Goal: Task Accomplishment & Management: Manage account settings

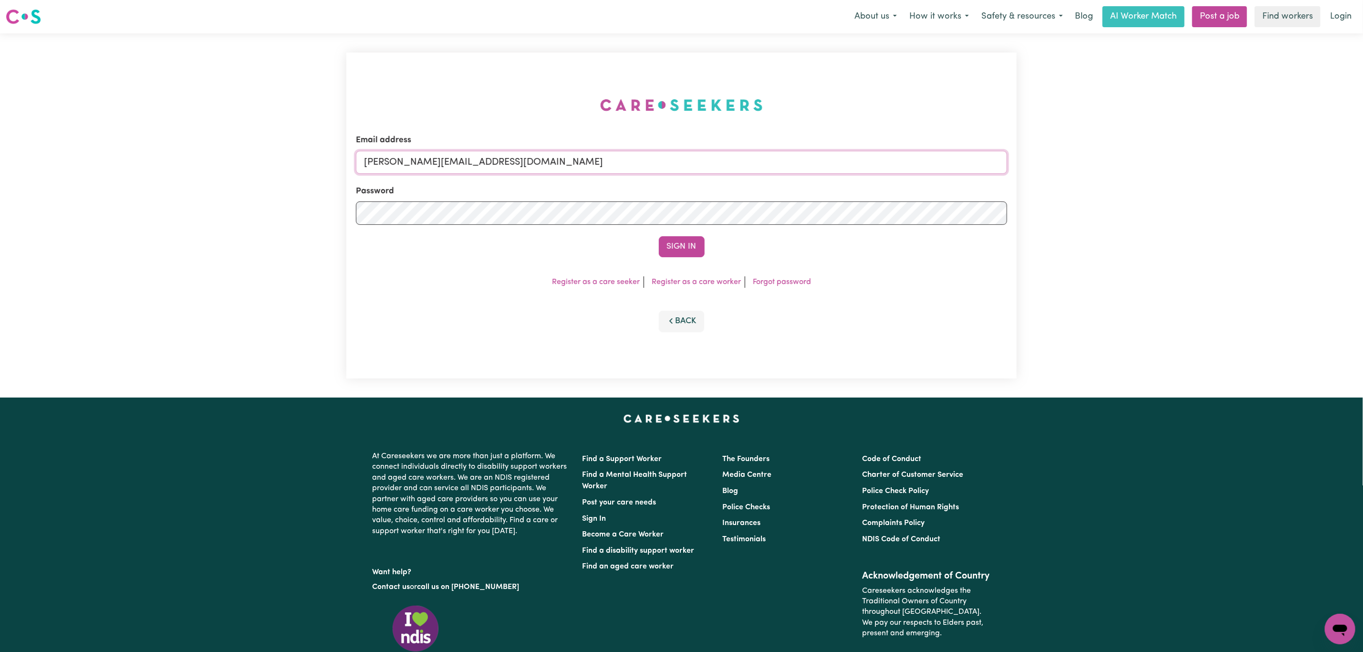
click at [627, 152] on input "[PERSON_NAME][EMAIL_ADDRESS][DOMAIN_NAME]" at bounding box center [681, 162] width 651 height 23
drag, startPoint x: 624, startPoint y: 162, endPoint x: 405, endPoint y: 178, distance: 220.0
click at [396, 172] on input "[PERSON_NAME][EMAIL_ADDRESS][DOMAIN_NAME]" at bounding box center [681, 162] width 651 height 23
drag, startPoint x: 412, startPoint y: 155, endPoint x: 680, endPoint y: 176, distance: 268.5
click at [675, 169] on input "[EMAIL_ADDRESS][PERSON_NAME][DOMAIN_NAME]" at bounding box center [681, 162] width 651 height 23
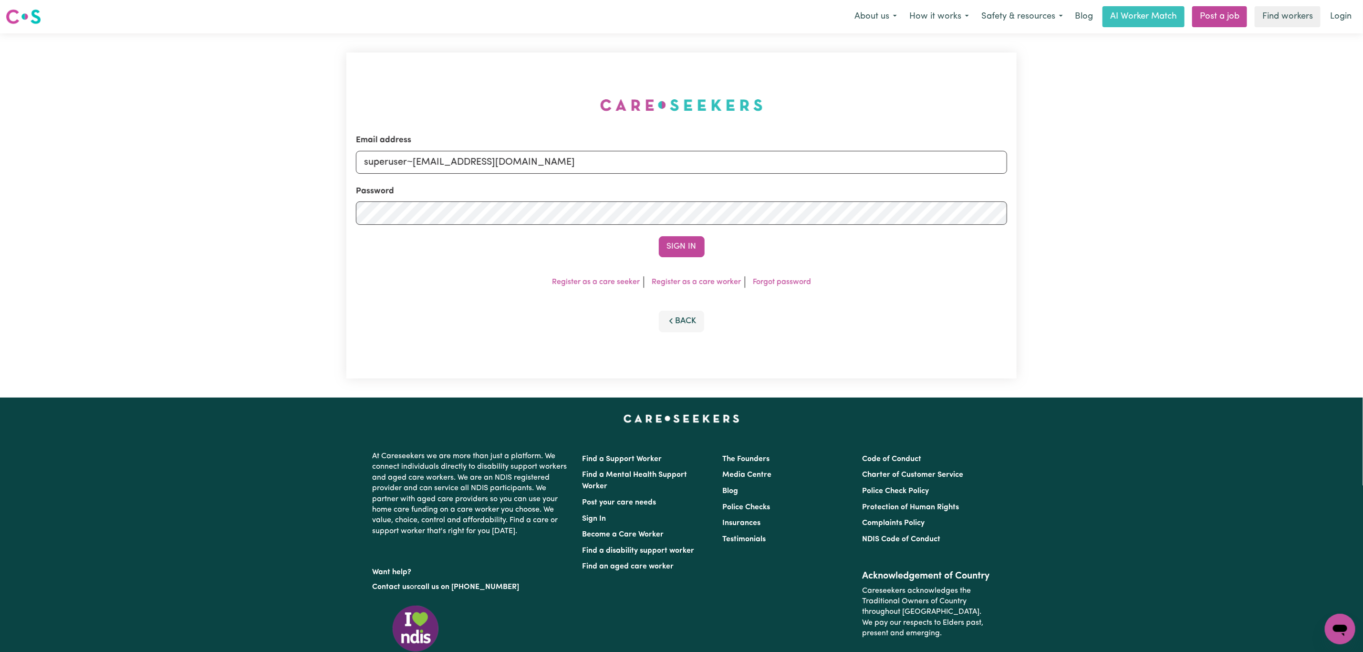
type input "superuser~[EMAIL_ADDRESS][DOMAIN_NAME]"
click at [677, 235] on form "Email address superuser~[EMAIL_ADDRESS][DOMAIN_NAME] Password Sign In" at bounding box center [681, 195] width 651 height 123
click at [685, 249] on button "Sign In" at bounding box center [682, 246] width 46 height 21
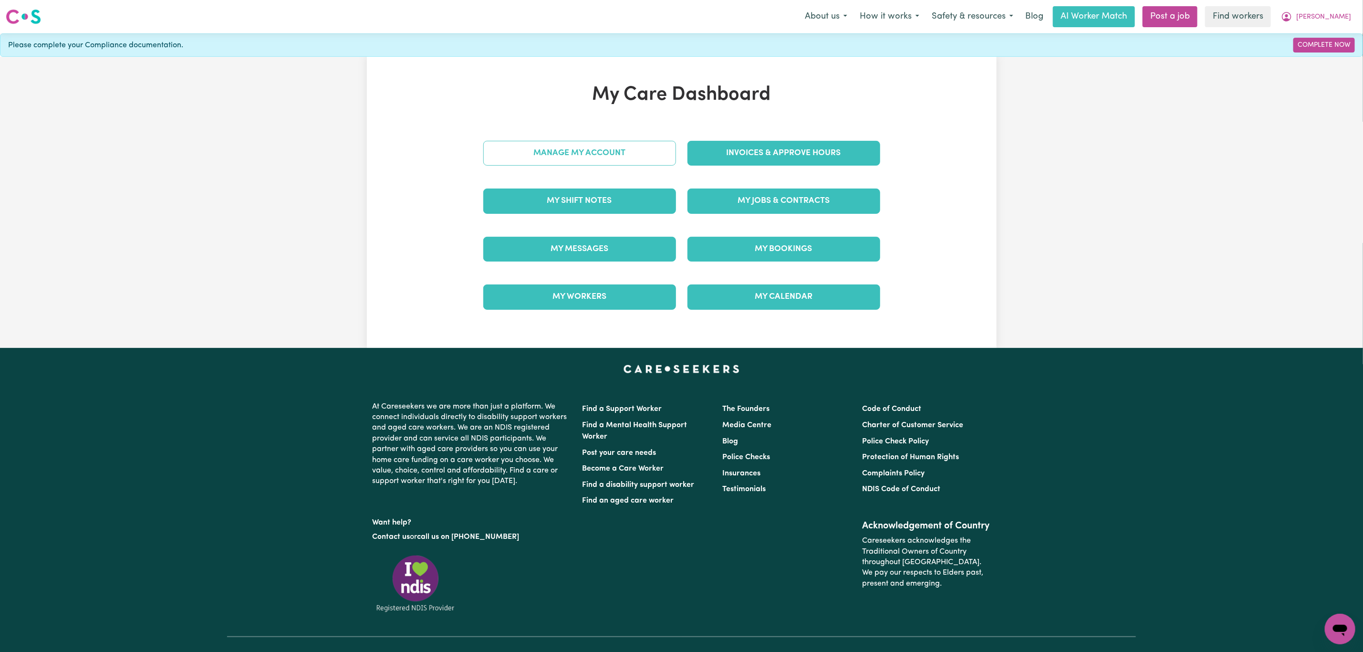
click at [539, 149] on link "Manage My Account" at bounding box center [579, 153] width 193 height 25
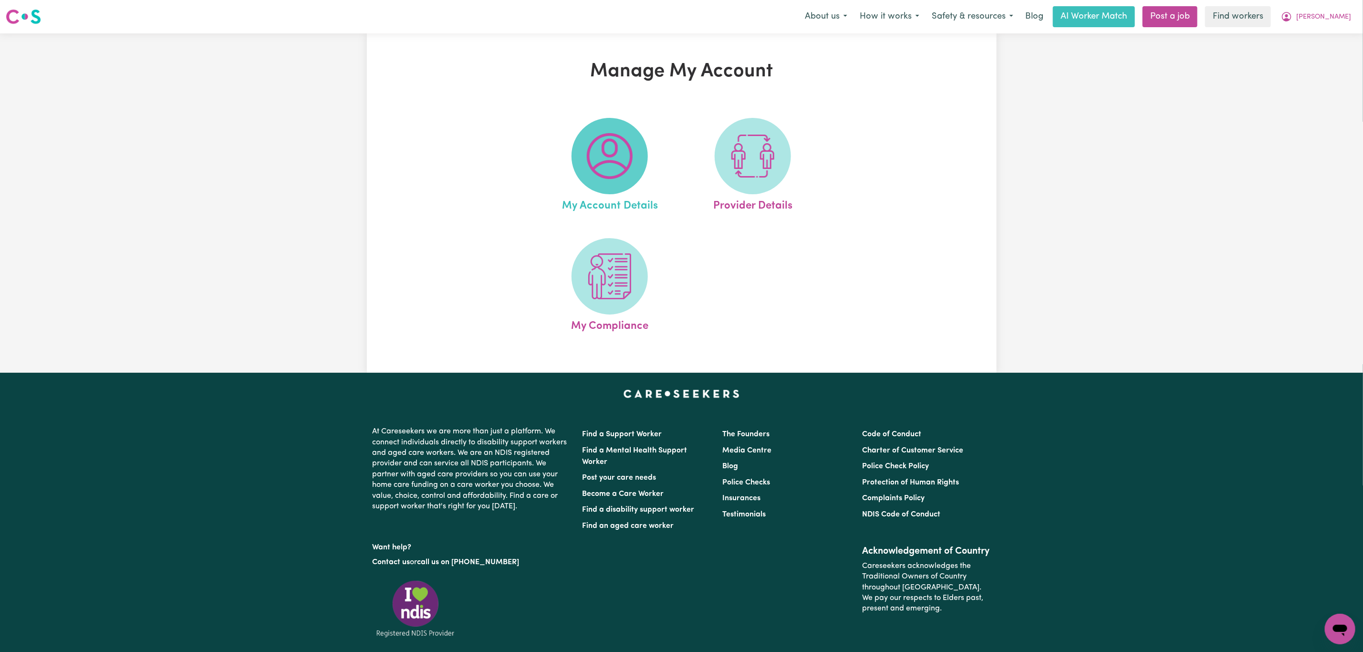
click at [610, 177] on img at bounding box center [610, 156] width 46 height 46
select select "text"
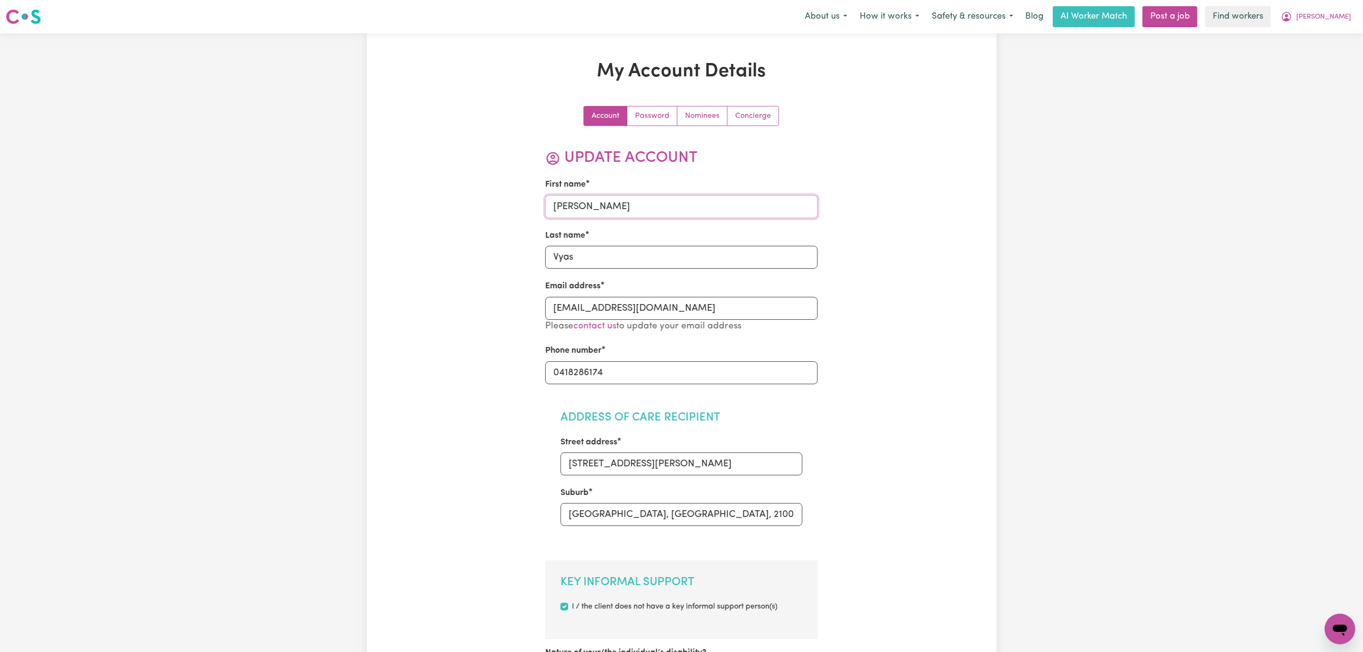
click at [590, 211] on input "[PERSON_NAME]" at bounding box center [681, 206] width 272 height 23
paste input "[EMAIL_ADDRESS][DOMAIN_NAME]"
drag, startPoint x: 590, startPoint y: 211, endPoint x: 720, endPoint y: 192, distance: 131.5
click at [720, 192] on div "First name [PERSON_NAME][EMAIL_ADDRESS][DOMAIN_NAME]" at bounding box center [681, 197] width 272 height 39
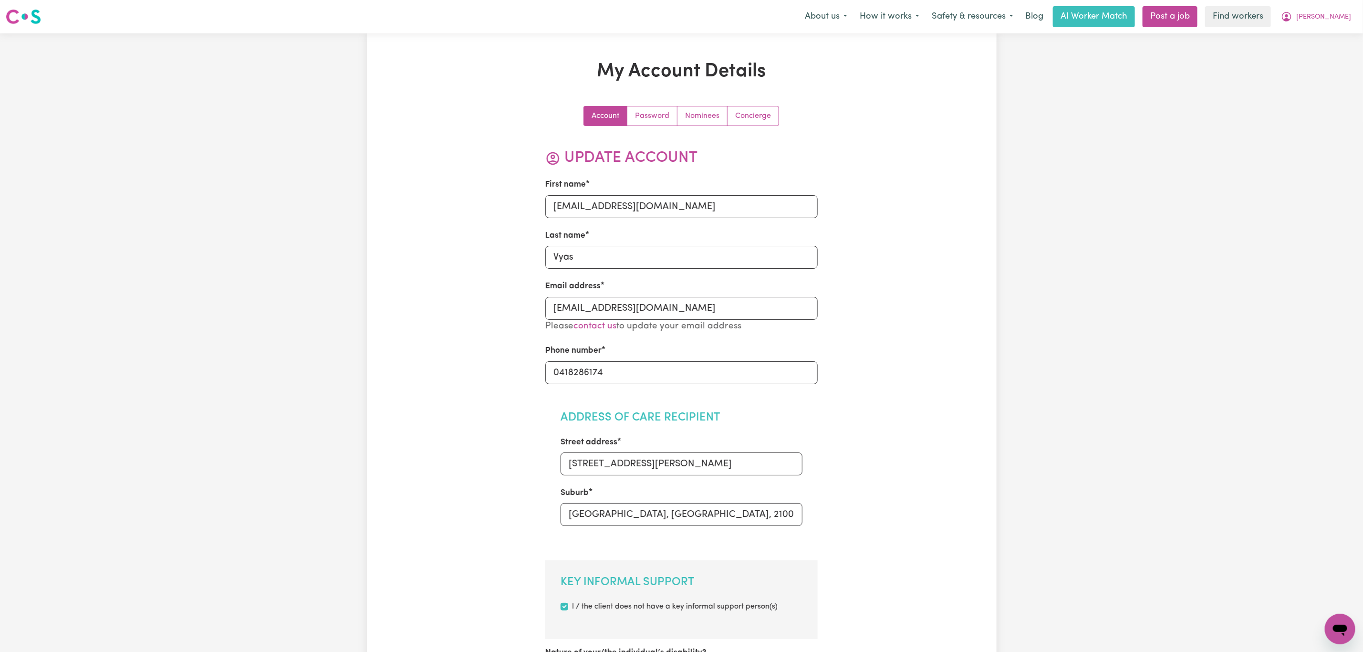
click at [720, 192] on div "First name [PERSON_NAME][EMAIL_ADDRESS][DOMAIN_NAME]" at bounding box center [681, 197] width 272 height 39
drag, startPoint x: 696, startPoint y: 208, endPoint x: 624, endPoint y: 218, distance: 72.8
click at [624, 218] on input "[EMAIL_ADDRESS][DOMAIN_NAME]" at bounding box center [681, 206] width 272 height 23
drag, startPoint x: 593, startPoint y: 211, endPoint x: 790, endPoint y: 212, distance: 197.5
click at [790, 212] on input "narayani" at bounding box center [681, 206] width 272 height 23
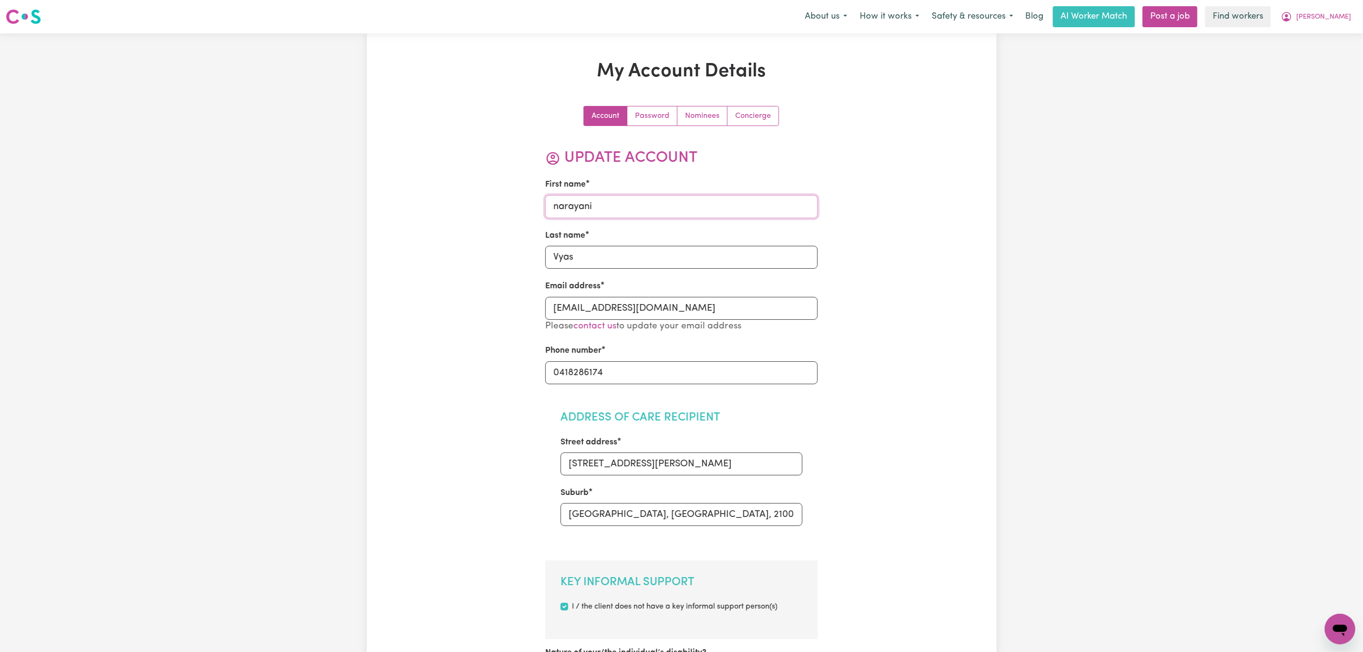
click at [558, 205] on input "narayani" at bounding box center [681, 206] width 272 height 23
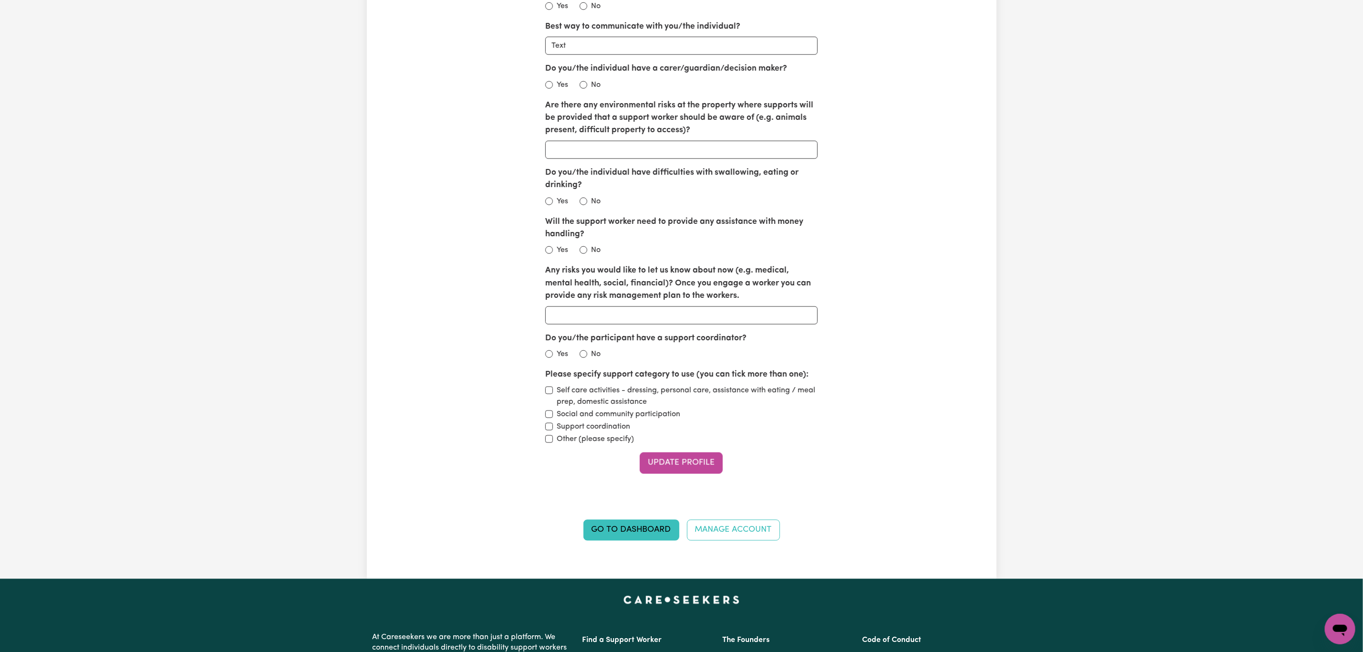
scroll to position [1073, 0]
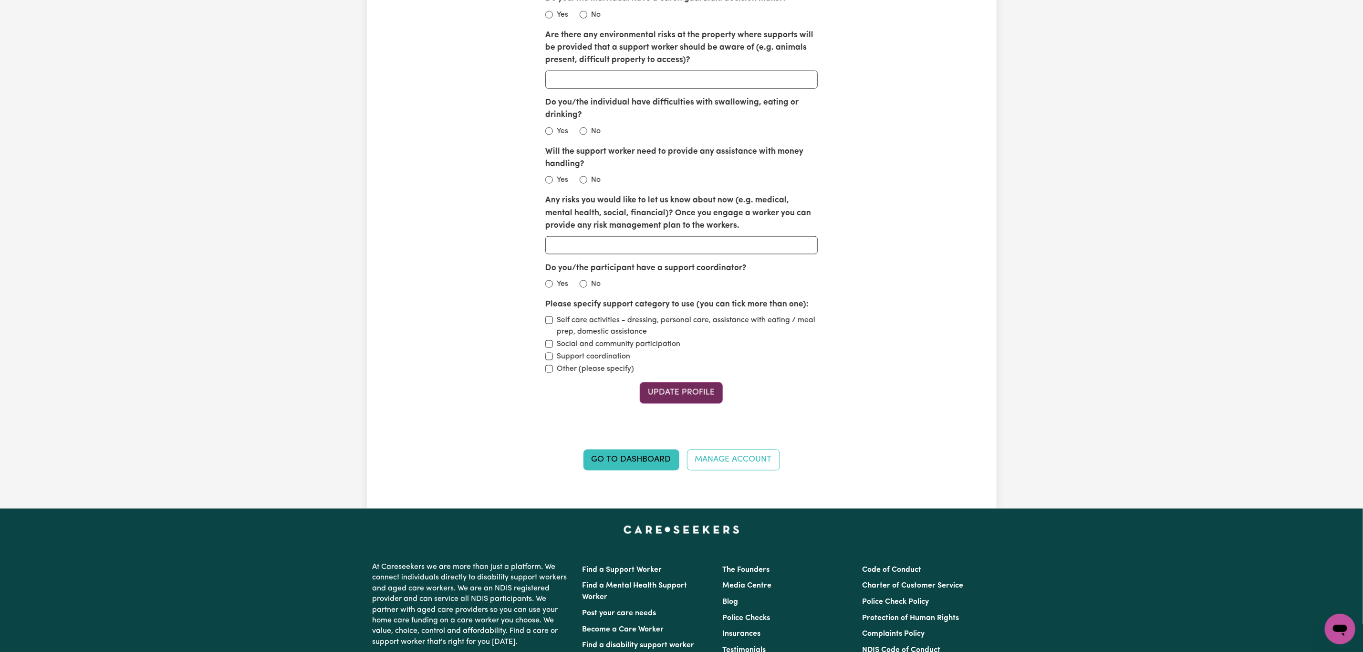
type input "Narayani"
click at [700, 399] on button "Update Profile" at bounding box center [681, 392] width 83 height 21
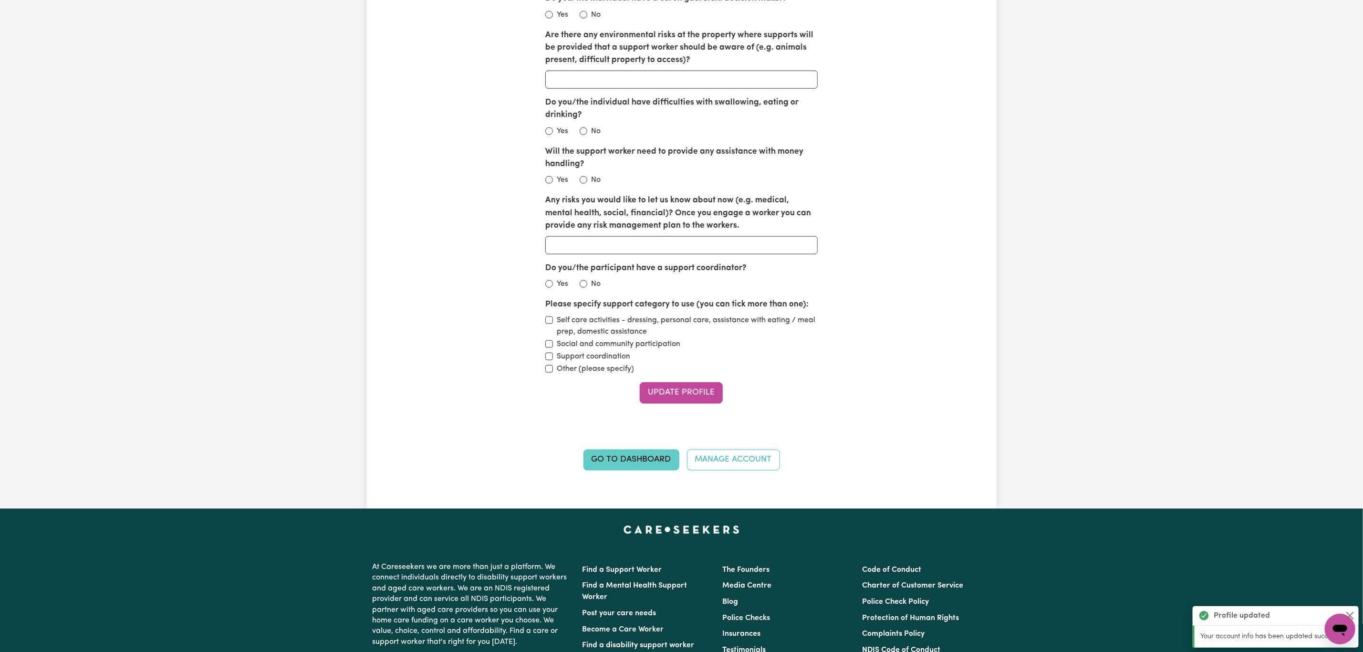
click at [649, 458] on link "Go to Dashboard" at bounding box center [631, 459] width 96 height 21
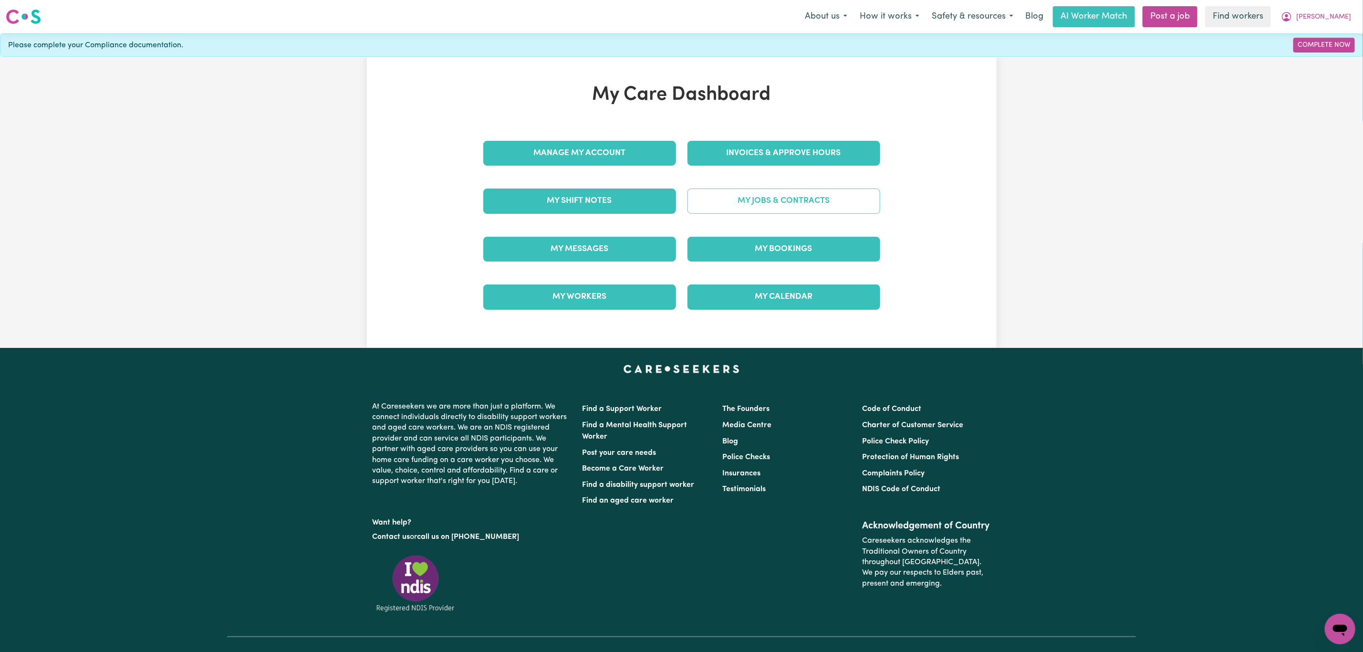
click at [743, 203] on link "My Jobs & Contracts" at bounding box center [783, 200] width 193 height 25
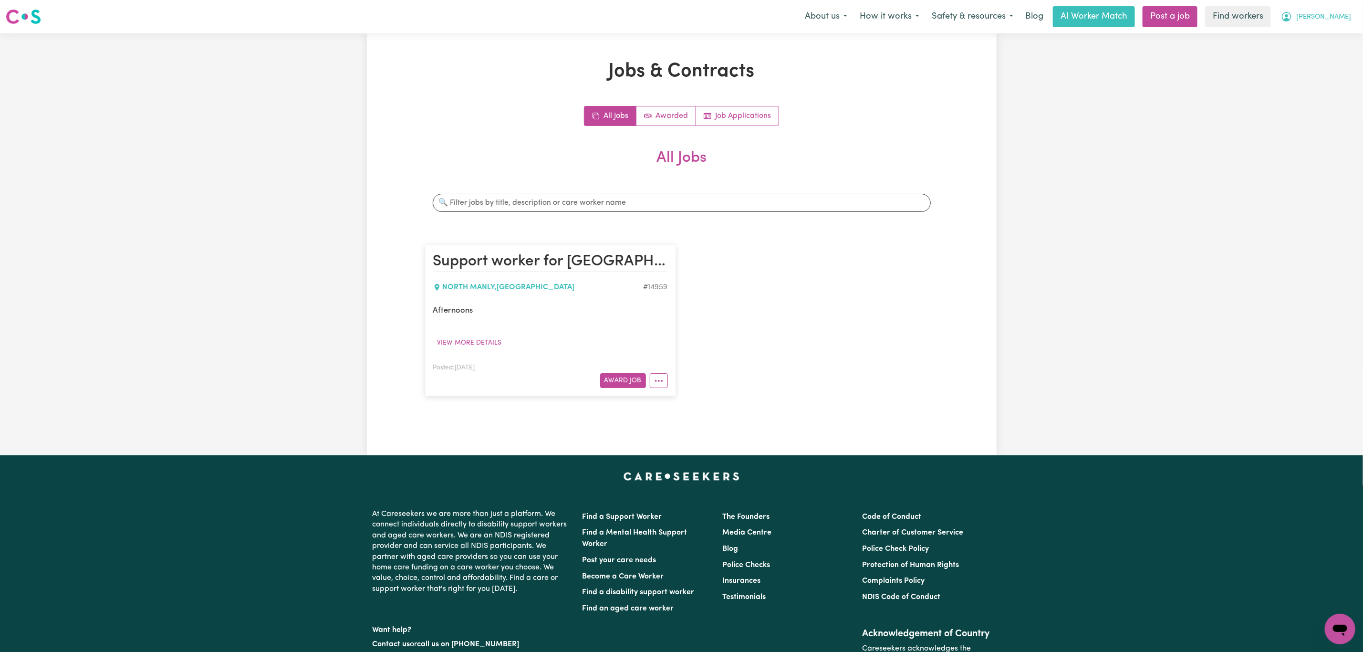
drag, startPoint x: 1352, startPoint y: 19, endPoint x: 1340, endPoint y: 25, distance: 13.9
click at [1350, 19] on button "[PERSON_NAME]" at bounding box center [1316, 17] width 83 height 20
click at [1333, 30] on link "My Dashboard" at bounding box center [1318, 37] width 75 height 18
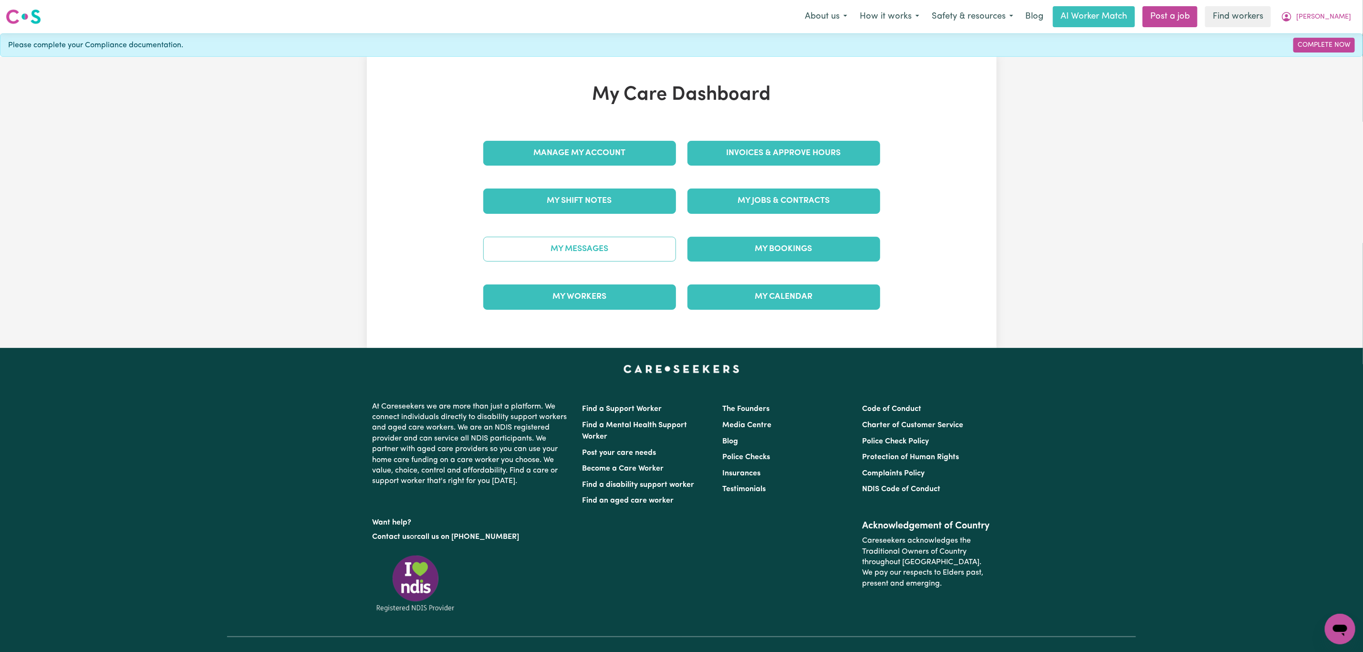
click at [537, 249] on link "My Messages" at bounding box center [579, 249] width 193 height 25
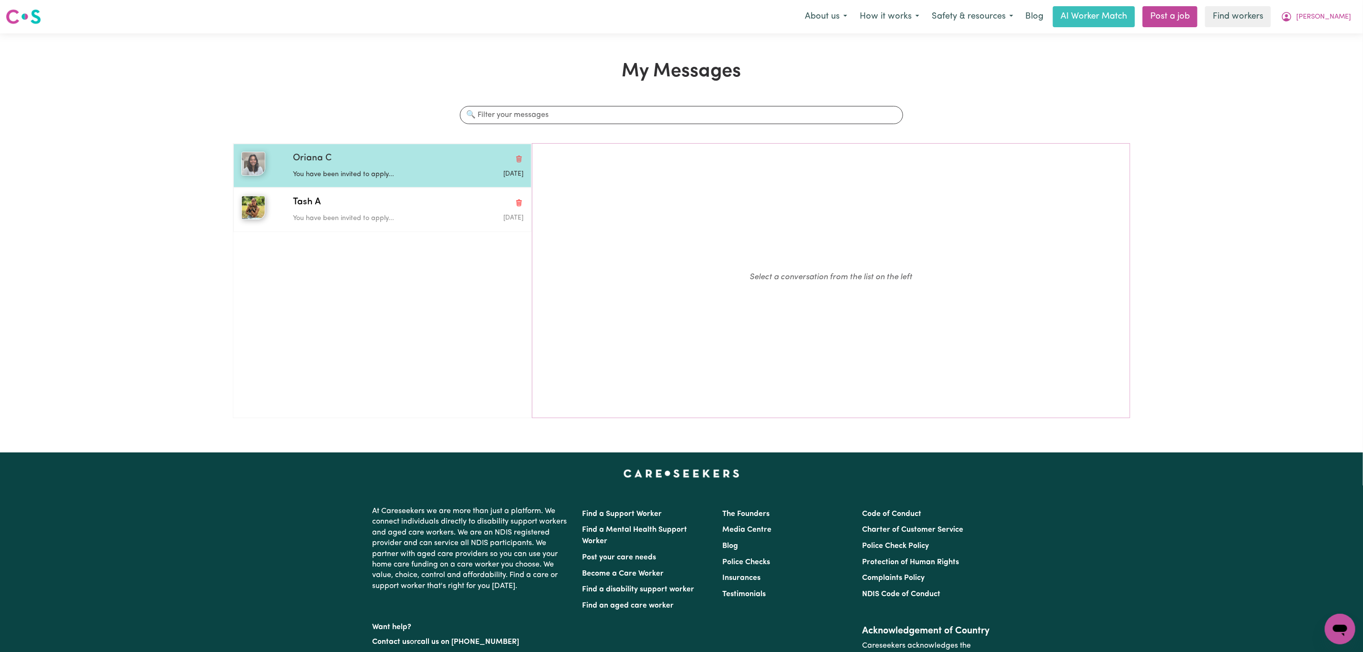
click at [374, 181] on div "Oriana C You have been invited to apply... [DATE]" at bounding box center [382, 166] width 298 height 44
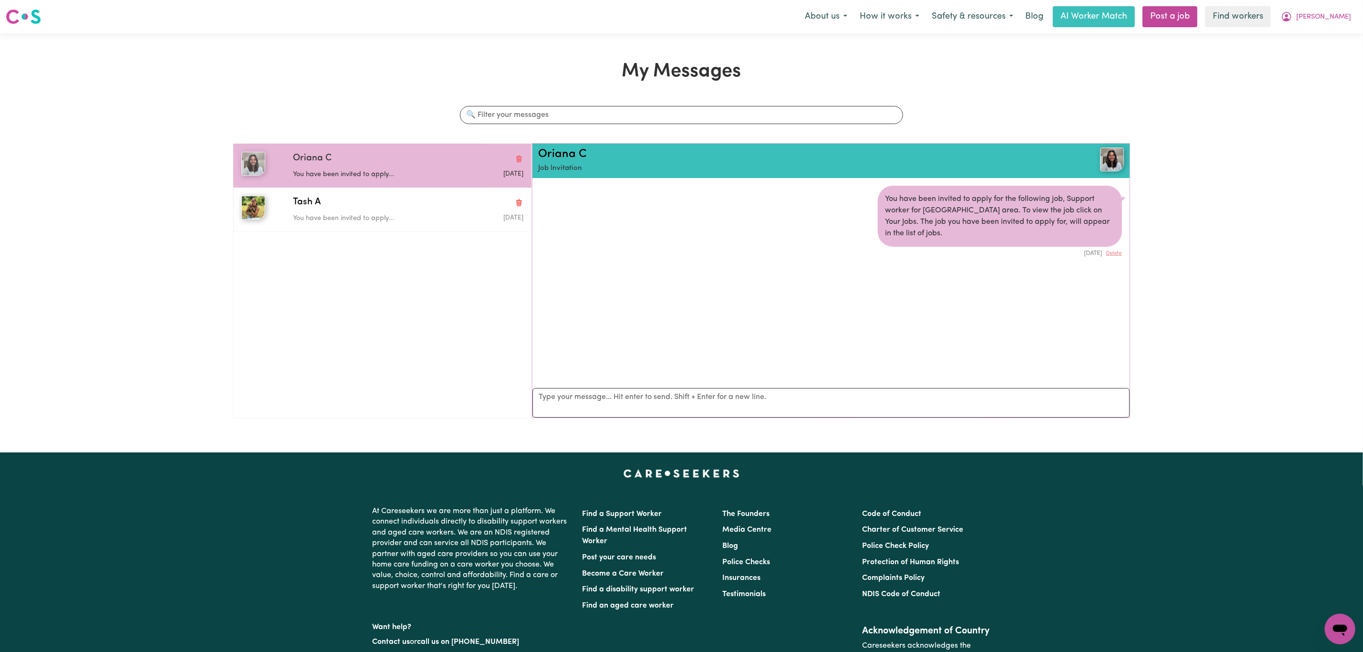
scroll to position [6, 0]
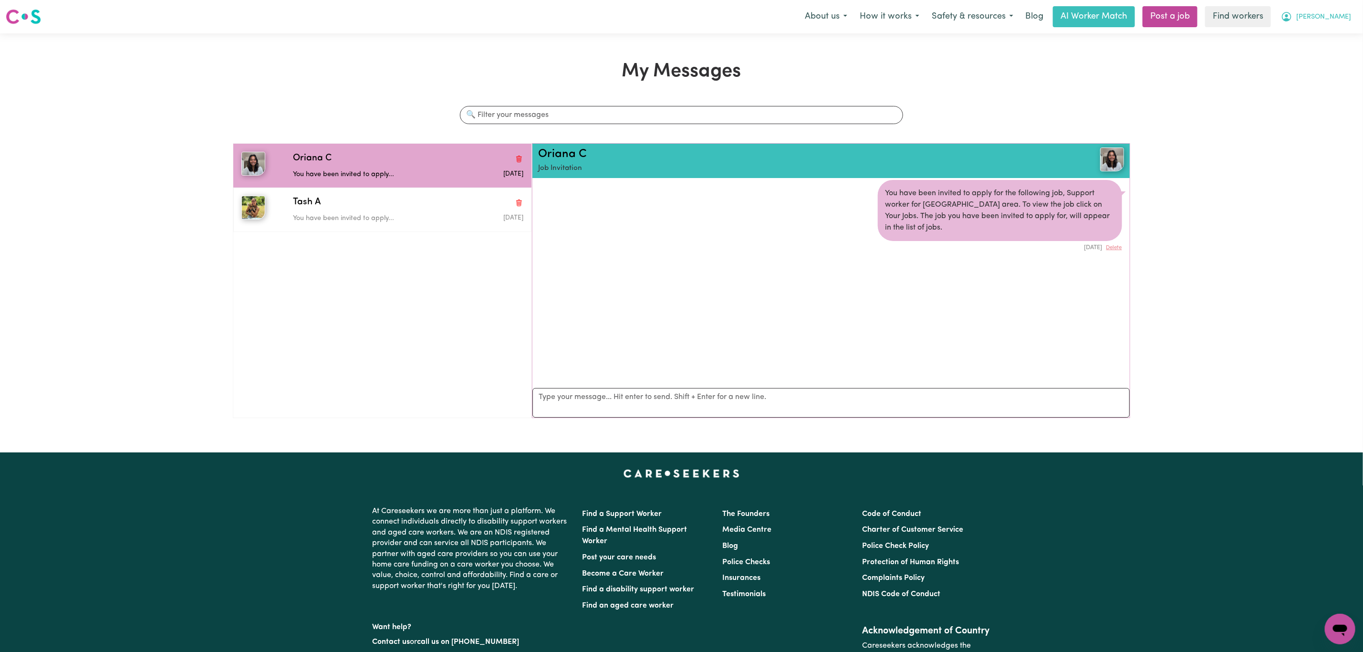
click at [1329, 24] on button "[PERSON_NAME]" at bounding box center [1316, 17] width 83 height 20
click at [1329, 53] on link "Logout" at bounding box center [1318, 55] width 75 height 18
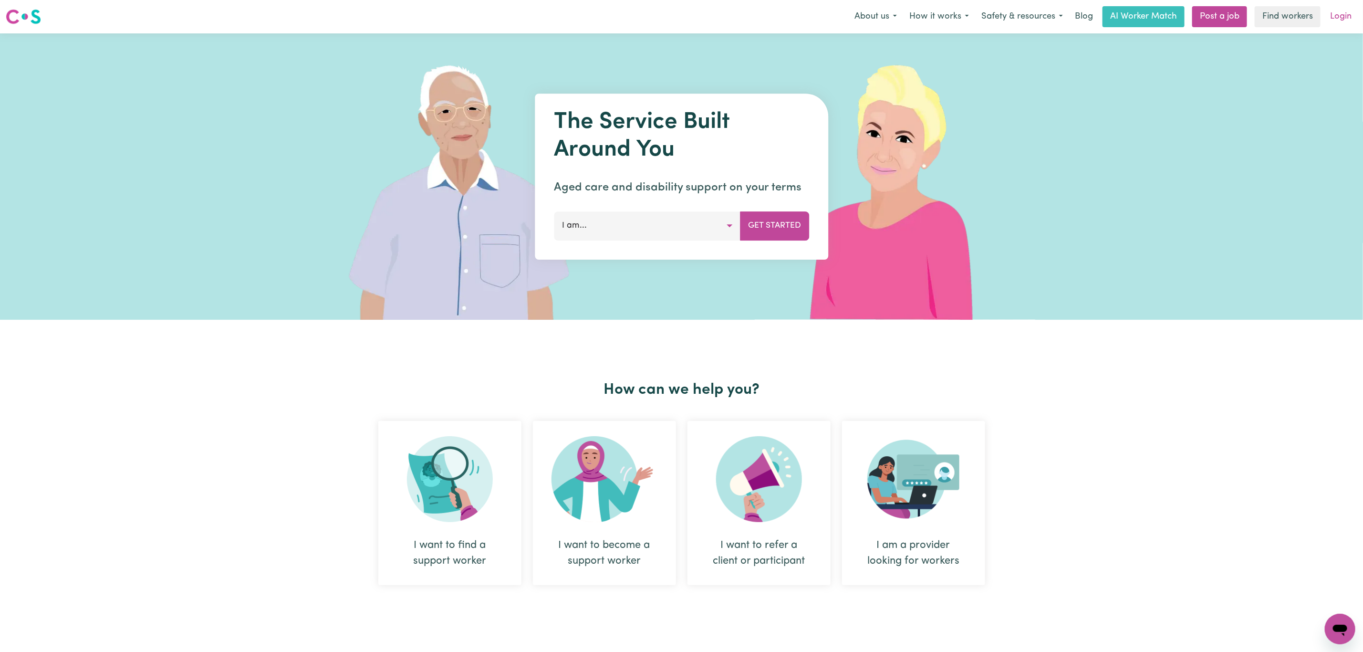
click at [1341, 22] on link "Login" at bounding box center [1340, 16] width 33 height 21
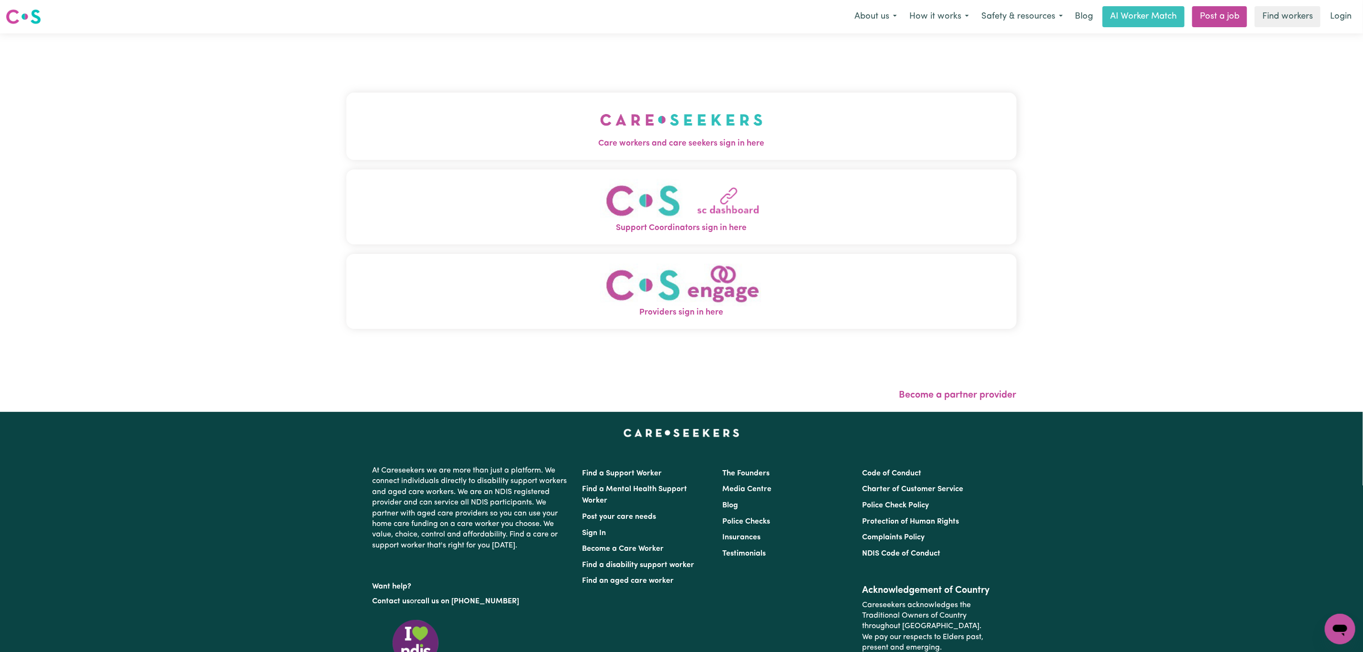
click at [346, 174] on button "Support Coordinators sign in here" at bounding box center [681, 206] width 670 height 75
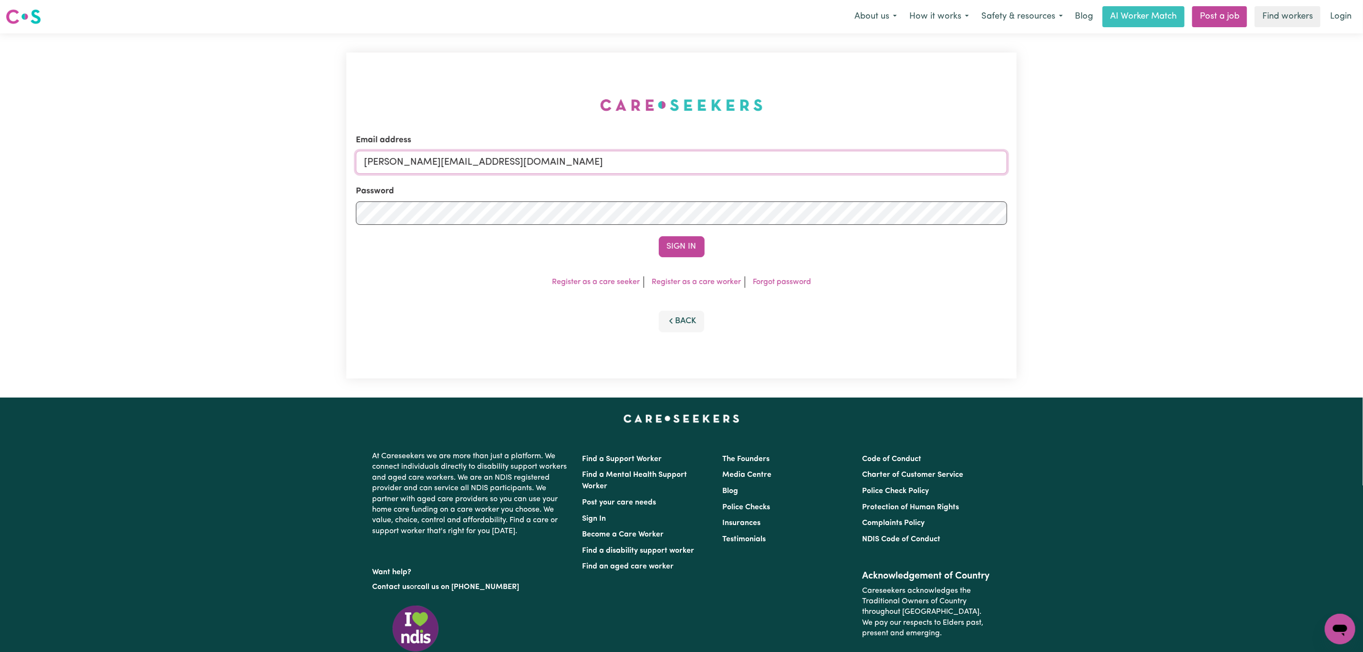
drag, startPoint x: 420, startPoint y: 170, endPoint x: 423, endPoint y: 183, distance: 13.2
click at [420, 170] on input "[PERSON_NAME][EMAIL_ADDRESS][DOMAIN_NAME]" at bounding box center [681, 162] width 651 height 23
drag, startPoint x: 414, startPoint y: 152, endPoint x: 758, endPoint y: 152, distance: 344.9
click at [758, 152] on input "superuser~[EMAIL_ADDRESS][DOMAIN_NAME]" at bounding box center [681, 162] width 651 height 23
type input "superuser~[EMAIL_ADDRESS][DOMAIN_NAME]"
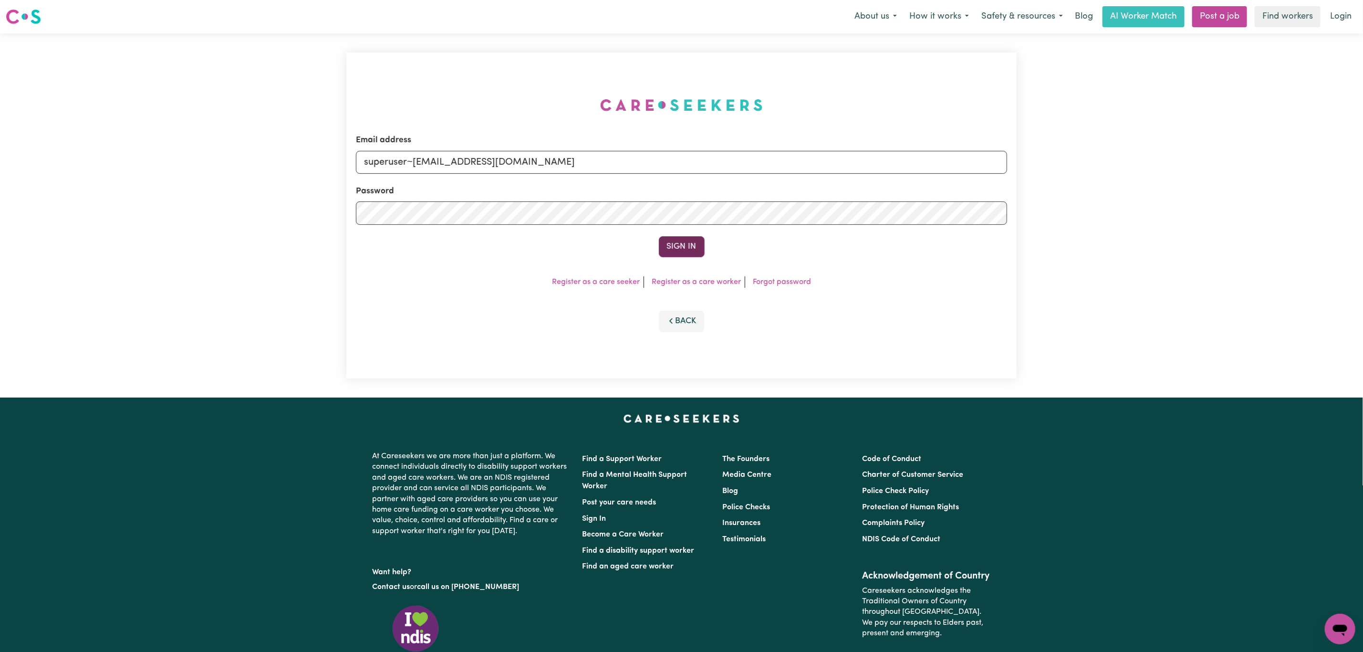
click at [695, 249] on button "Sign In" at bounding box center [682, 246] width 46 height 21
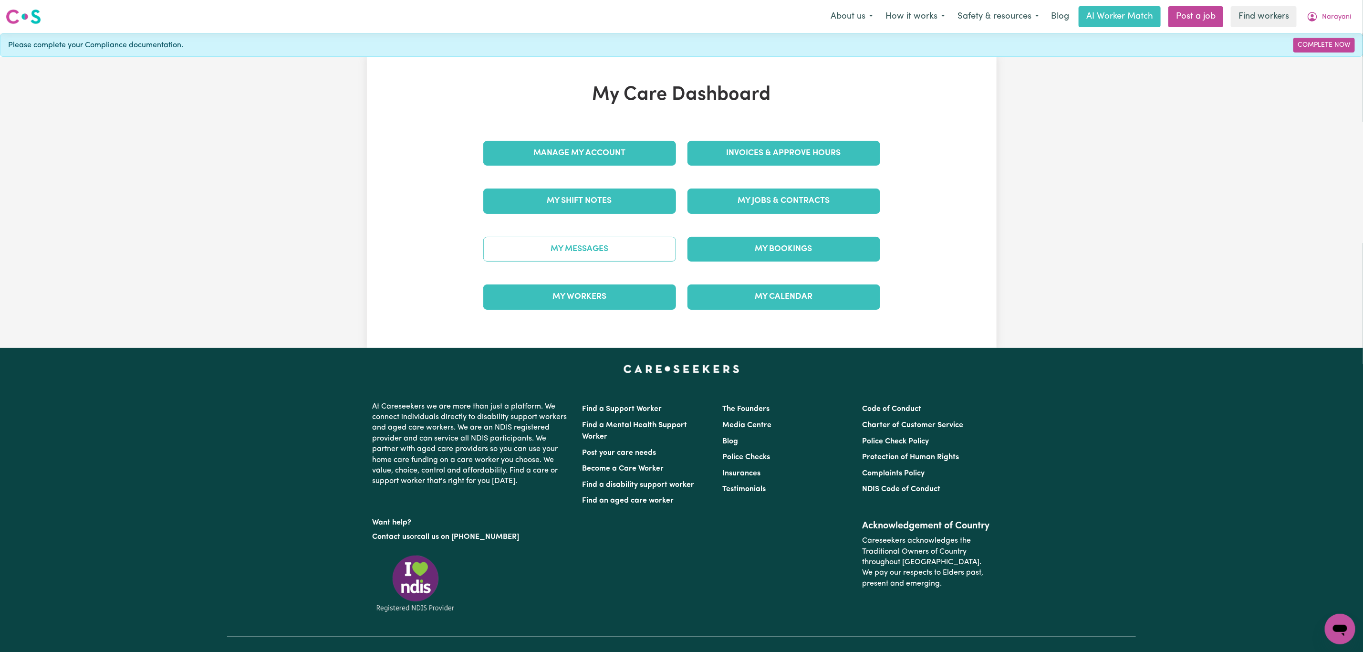
click at [495, 251] on link "My Messages" at bounding box center [579, 249] width 193 height 25
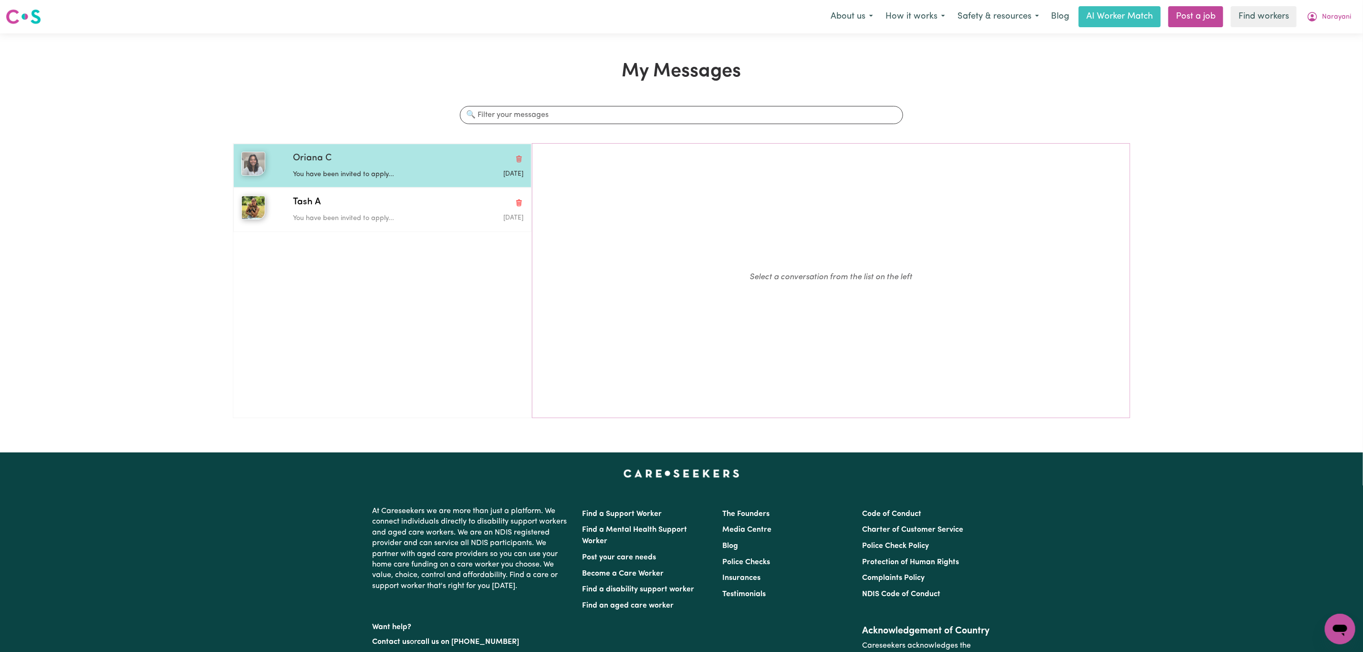
click at [369, 163] on div "Oriana C" at bounding box center [408, 159] width 230 height 14
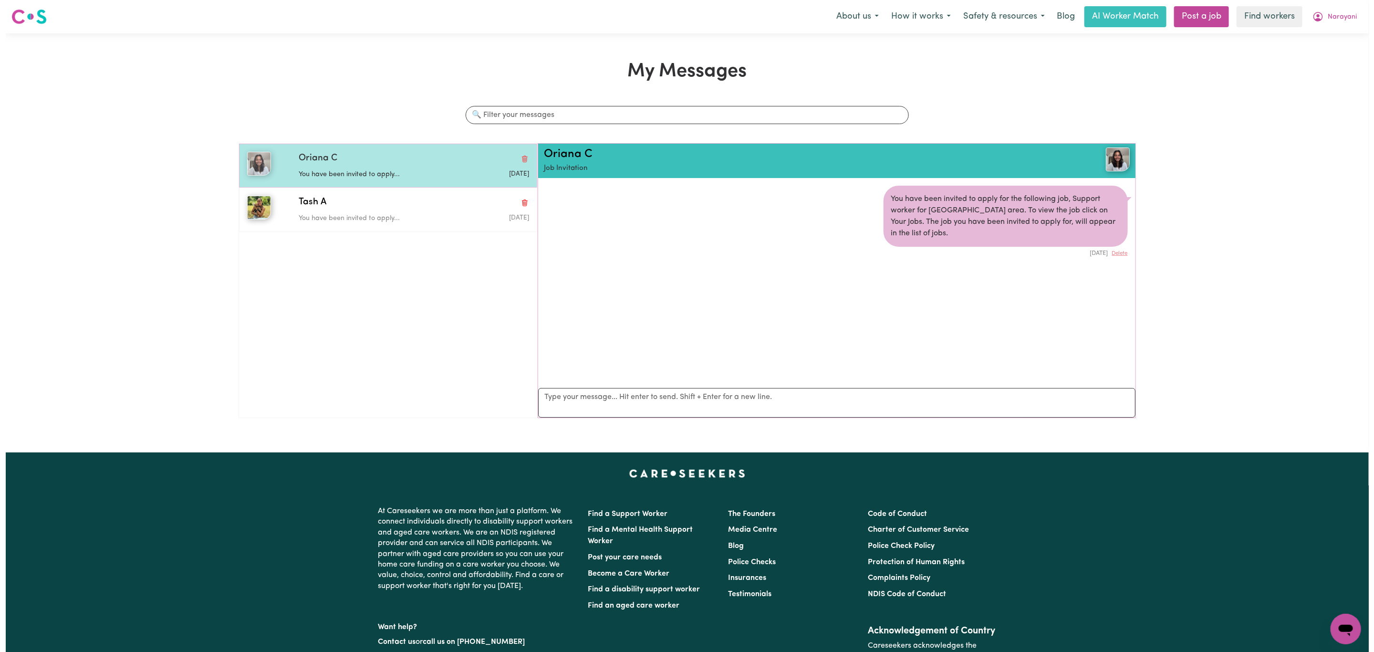
scroll to position [6, 0]
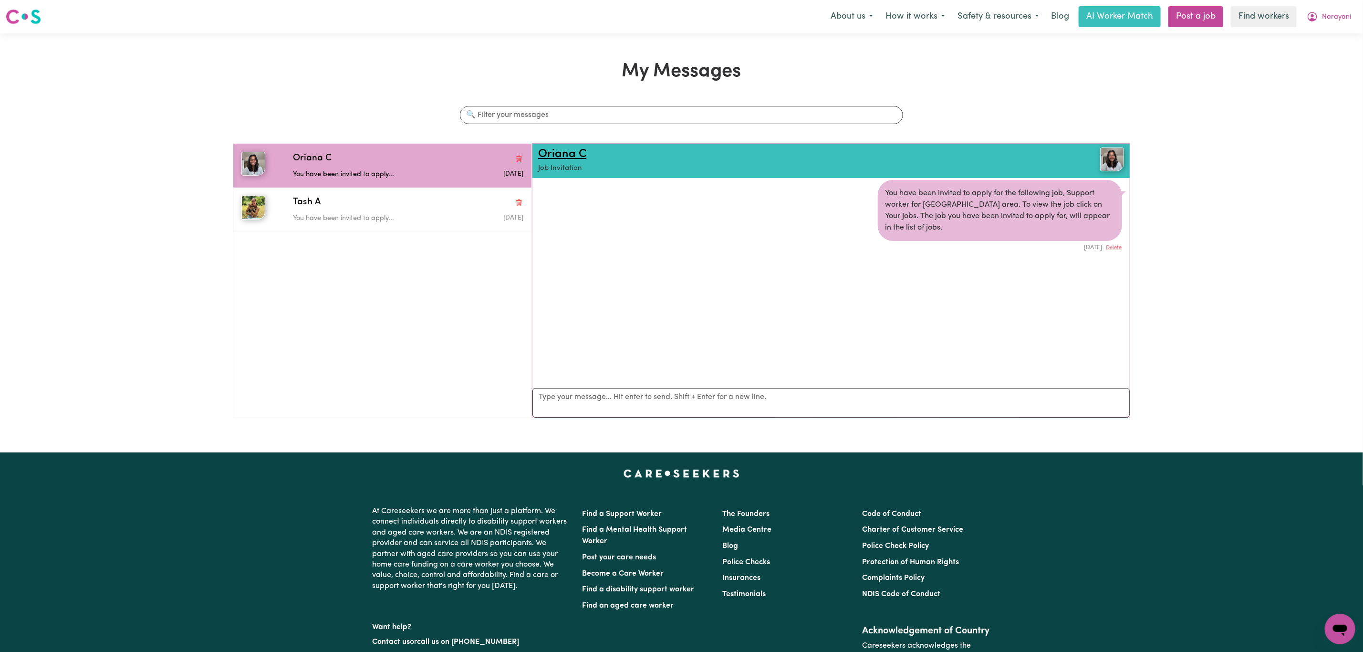
click at [559, 155] on link "Oriana C" at bounding box center [562, 153] width 48 height 11
